Goal: Information Seeking & Learning: Learn about a topic

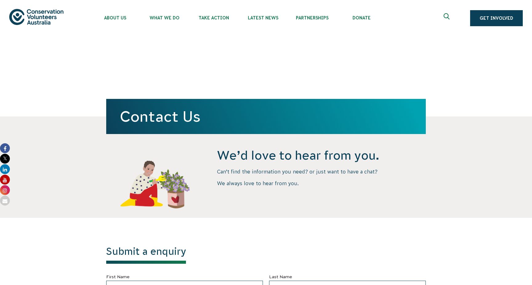
scroll to position [433, 0]
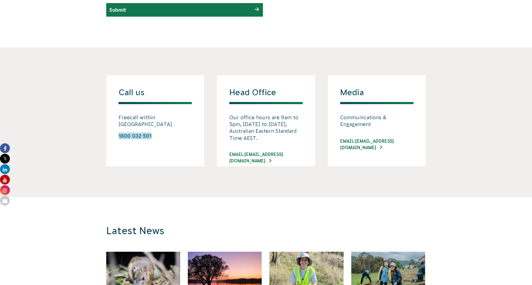
drag, startPoint x: 162, startPoint y: 136, endPoint x: 115, endPoint y: 131, distance: 46.7
click at [115, 131] on div "Call us Freecall within Australia 1800 032 501" at bounding box center [155, 120] width 98 height 91
copy link "1800 032 501"
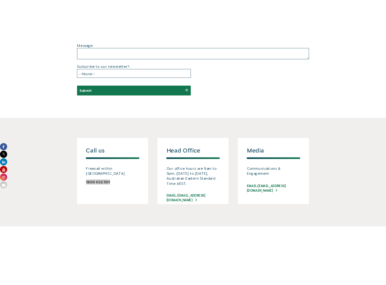
scroll to position [390, 0]
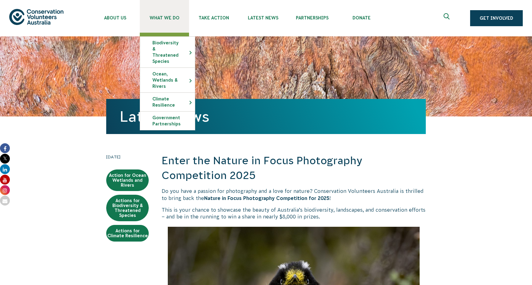
click at [168, 19] on span "What We Do" at bounding box center [164, 17] width 49 height 5
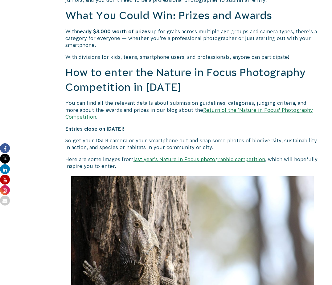
scroll to position [532, 0]
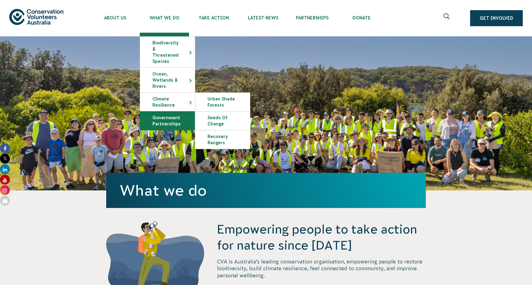
click at [166, 112] on link "Government Partnerships" at bounding box center [167, 120] width 55 height 18
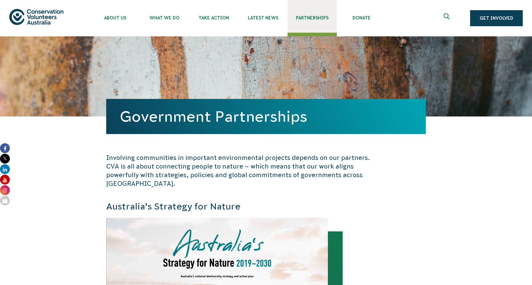
click at [319, 19] on span "Partnerships" at bounding box center [312, 17] width 49 height 5
